Goal: Obtain resource: Download file/media

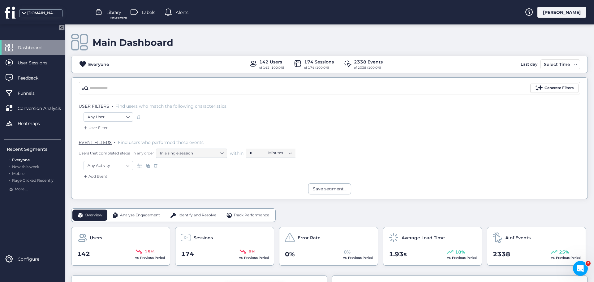
scroll to position [93, 0]
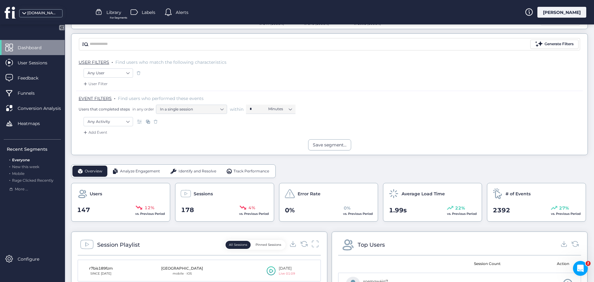
scroll to position [62, 0]
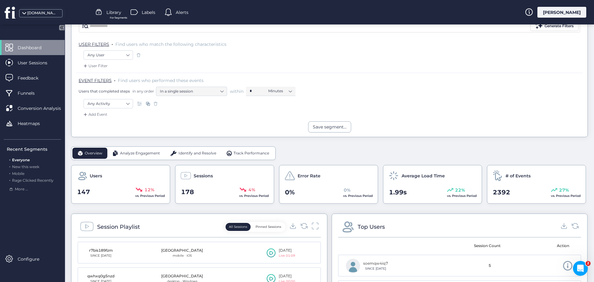
click at [133, 154] on span "Analyze Engagement" at bounding box center [140, 153] width 40 height 6
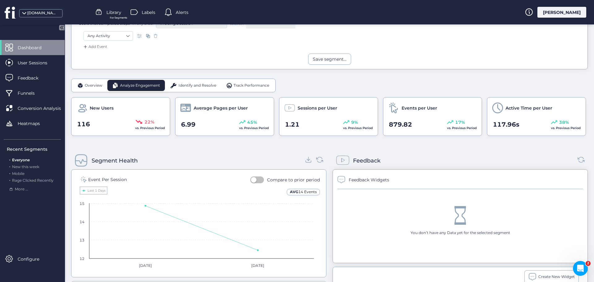
scroll to position [124, 0]
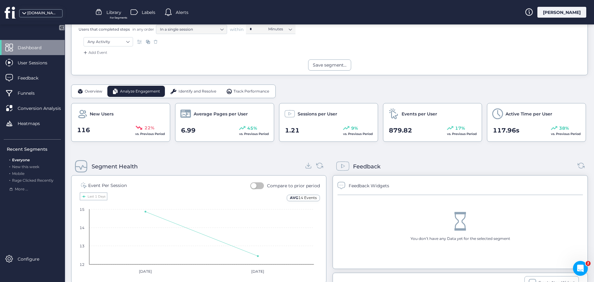
click at [189, 89] on span "Identify and Resolve" at bounding box center [198, 92] width 38 height 6
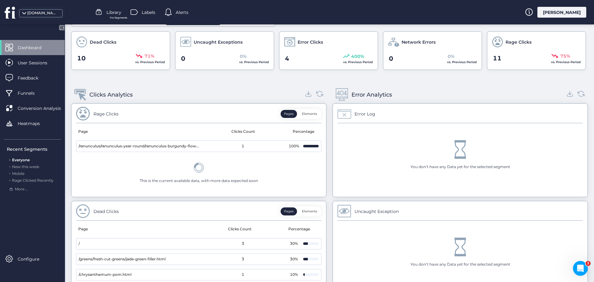
scroll to position [204, 0]
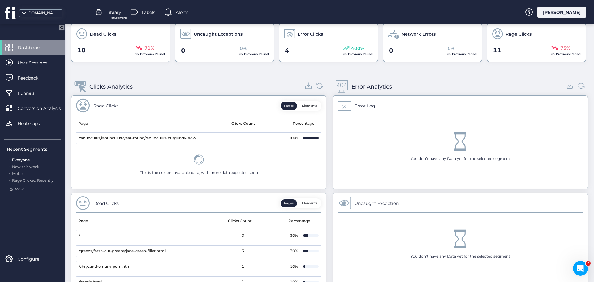
click at [306, 89] on icon at bounding box center [309, 88] width 6 height 2
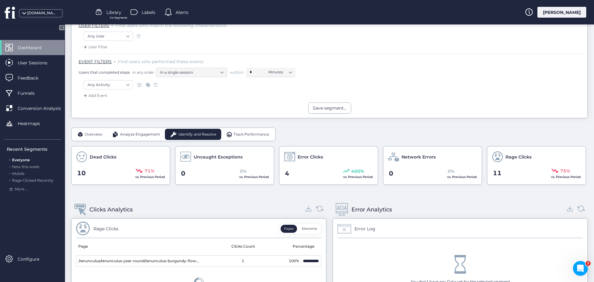
scroll to position [18, 0]
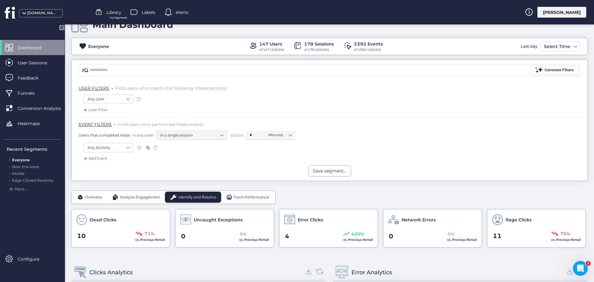
click at [250, 197] on span "Track Performance" at bounding box center [252, 197] width 36 height 6
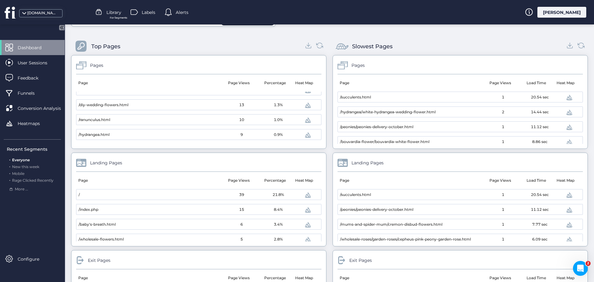
scroll to position [204, 0]
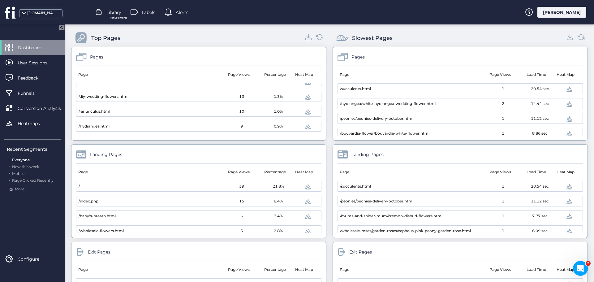
click at [307, 37] on icon at bounding box center [308, 38] width 3 height 2
click at [566, 39] on icon at bounding box center [570, 37] width 8 height 8
